Goal: Task Accomplishment & Management: Complete application form

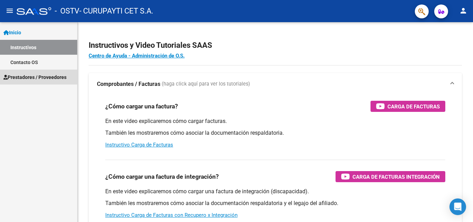
click at [44, 77] on span "Prestadores / Proveedores" at bounding box center [34, 77] width 63 height 8
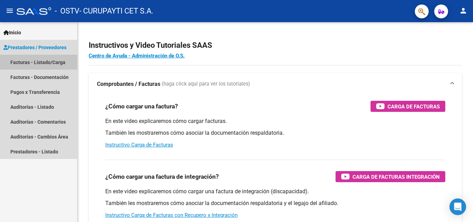
click at [39, 66] on link "Facturas - Listado/Carga" at bounding box center [38, 62] width 77 height 15
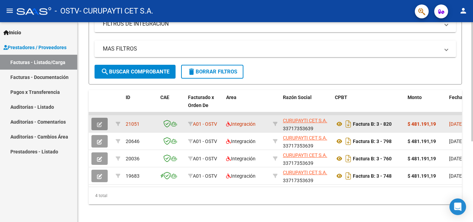
click at [100, 128] on button "button" at bounding box center [99, 124] width 16 height 12
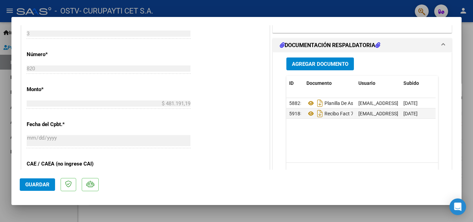
drag, startPoint x: 329, startPoint y: 116, endPoint x: 307, endPoint y: 131, distance: 25.6
click at [307, 131] on datatable-body "58825 Planilla De Asistencia Agosto [EMAIL_ADDRESS][DOMAIN_NAME] - CURUPAYTI CE…" at bounding box center [360, 130] width 149 height 64
click at [308, 58] on button "Agregar Documento" at bounding box center [320, 63] width 68 height 13
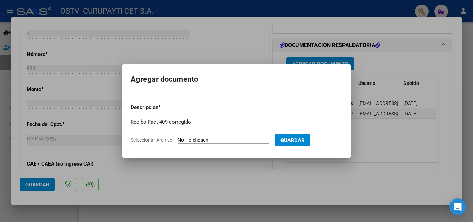
type input "Recibo Fact 409 corregido"
click at [191, 138] on input "Seleccionar Archivo" at bounding box center [224, 140] width 92 height 7
type input "C:\fakepath\Recibo OSTV 409 Corregido.pdf"
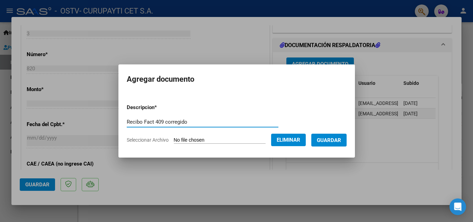
click at [156, 121] on input "Recibo Fact 409 corregido" at bounding box center [203, 122] width 152 height 6
type input "Recibo Fact 460 corregido"
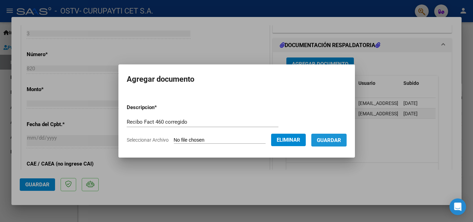
click at [341, 139] on span "Guardar" at bounding box center [329, 140] width 24 height 6
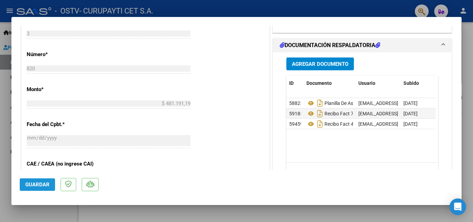
click at [40, 185] on span "Guardar" at bounding box center [37, 184] width 24 height 6
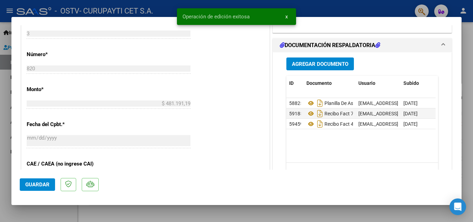
click at [137, 213] on div at bounding box center [236, 111] width 473 height 222
type input "$ 0,00"
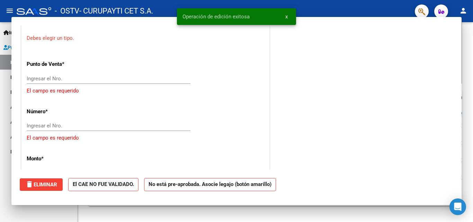
scroll to position [343, 0]
